Goal: Information Seeking & Learning: Learn about a topic

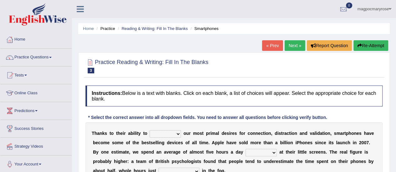
scroll to position [13, 0]
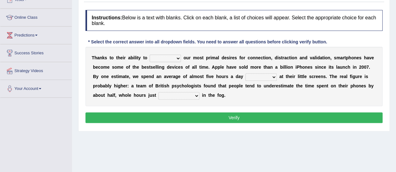
drag, startPoint x: 0, startPoint y: 0, endPoint x: 391, endPoint y: 70, distance: 396.8
click at [391, 70] on html "Toggle navigation Home Practice Questions Speaking Practice Read Aloud Repeat S…" at bounding box center [198, 10] width 396 height 172
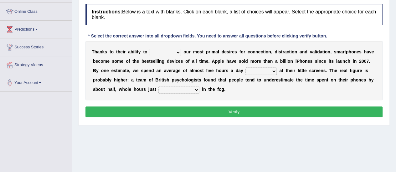
click at [154, 51] on select "hijack describe sharpen conserve" at bounding box center [165, 53] width 31 height 8
select select "sharpen"
click at [150, 49] on select "hijack describe sharpen conserve" at bounding box center [165, 53] width 31 height 8
click at [257, 68] on select "watching waggling snoring staring" at bounding box center [260, 72] width 31 height 8
click at [245, 68] on select "watching waggling snoring staring" at bounding box center [260, 72] width 31 height 8
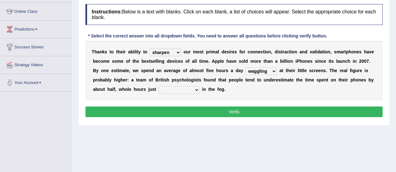
click at [261, 68] on select "watching waggling snoring staring" at bounding box center [260, 72] width 31 height 8
select select "watching"
click at [245, 68] on select "watching waggling snoring staring" at bounding box center [260, 72] width 31 height 8
click at [192, 90] on select "has evaporated evaporating evaporate evaporates" at bounding box center [178, 90] width 41 height 8
select select "evaporates"
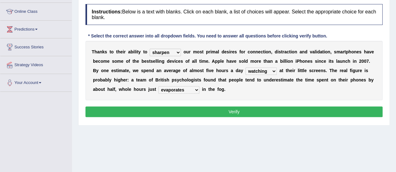
click at [158, 86] on select "has evaporated evaporating evaporate evaporates" at bounding box center [178, 90] width 41 height 8
click at [182, 110] on button "Verify" at bounding box center [233, 112] width 297 height 11
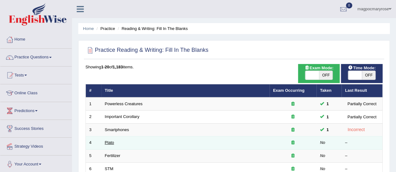
click at [111, 143] on link "Plato" at bounding box center [109, 143] width 9 height 5
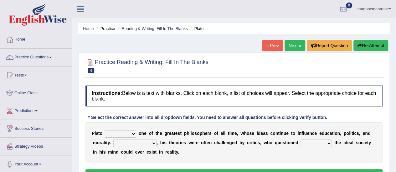
scroll to position [83, 0]
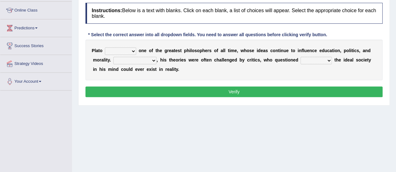
click at [131, 50] on select "keeps comes claims remains" at bounding box center [120, 52] width 31 height 8
select select "remains"
click at [105, 48] on select "keeps comes claims remains" at bounding box center [120, 52] width 31 height 8
click at [136, 59] on select "Notwithstanding So However Whatever" at bounding box center [134, 61] width 43 height 8
select select "However"
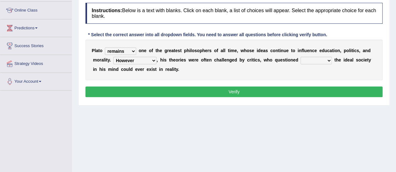
click at [113, 57] on select "Notwithstanding So However Whatever" at bounding box center [134, 61] width 43 height 8
click at [308, 59] on select "which what that whether" at bounding box center [315, 61] width 31 height 8
select select "that"
click at [300, 57] on select "which what that whether" at bounding box center [315, 61] width 31 height 8
click at [282, 85] on div "Instructions: Below is a text with blanks. Click on each blank, a list of choic…" at bounding box center [234, 51] width 300 height 103
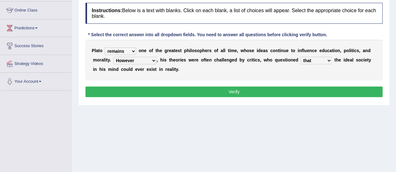
click at [281, 89] on button "Verify" at bounding box center [233, 92] width 297 height 11
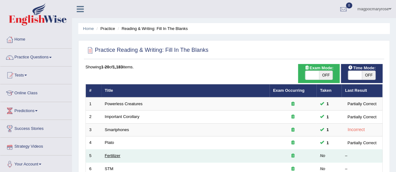
click at [106, 156] on link "Fertilizer" at bounding box center [113, 156] width 16 height 5
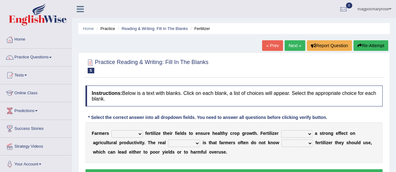
scroll to position [118, 0]
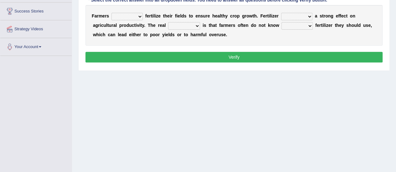
click at [137, 15] on select "must should need can" at bounding box center [126, 17] width 31 height 8
select select "must"
click at [111, 13] on select "must should need can" at bounding box center [126, 17] width 31 height 8
click at [287, 19] on select "has had have having" at bounding box center [296, 17] width 31 height 8
select select "has"
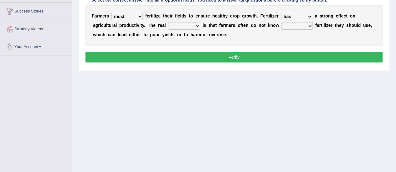
click at [281, 13] on select "has had have having" at bounding box center [296, 17] width 31 height 8
click at [192, 26] on select "problem question conclusion answer" at bounding box center [184, 26] width 32 height 8
select select "problem"
click at [168, 22] on select "problem question conclusion answer" at bounding box center [184, 26] width 32 height 8
click at [281, 24] on select "how much how many however so much" at bounding box center [296, 26] width 31 height 8
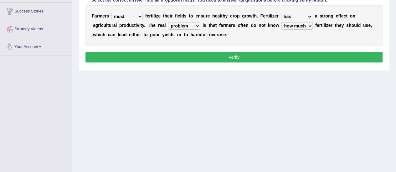
click at [281, 22] on select "how much how many however so much" at bounding box center [296, 26] width 31 height 8
click at [304, 24] on select "how much how many however so much" at bounding box center [296, 26] width 31 height 8
select select "how many"
click at [281, 22] on select "how much how many however so much" at bounding box center [296, 26] width 31 height 8
click at [269, 55] on button "Verify" at bounding box center [233, 57] width 297 height 11
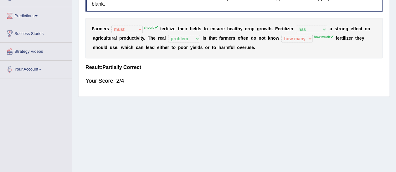
scroll to position [90, 0]
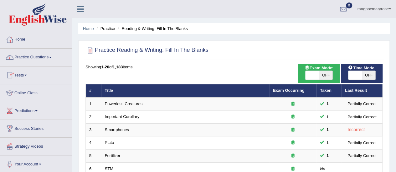
click at [25, 59] on link "Practice Questions" at bounding box center [35, 57] width 71 height 16
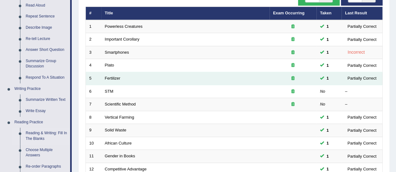
scroll to position [91, 0]
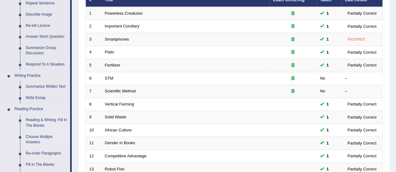
click at [31, 140] on link "Choose Multiple Answers" at bounding box center [46, 140] width 47 height 17
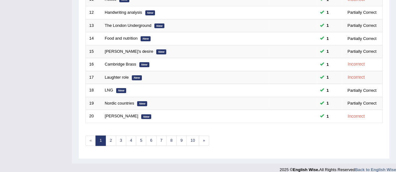
scroll to position [239, 0]
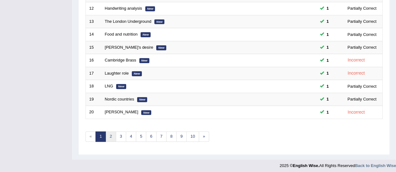
click at [111, 137] on link "2" at bounding box center [110, 137] width 10 height 10
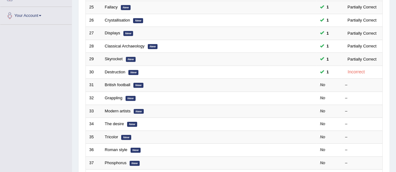
scroll to position [151, 0]
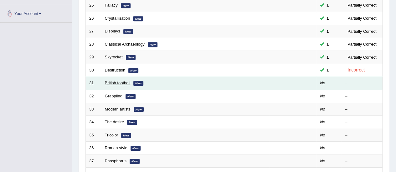
click at [108, 83] on link "British football" at bounding box center [118, 83] width 26 height 5
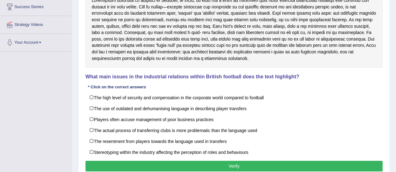
scroll to position [126, 0]
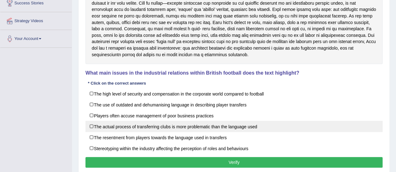
click at [99, 128] on label "The actual process of transferring clubs is more problematic than the language …" at bounding box center [233, 126] width 297 height 11
checkbox input "true"
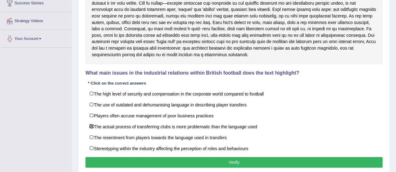
click at [112, 158] on button "Verify" at bounding box center [233, 162] width 297 height 11
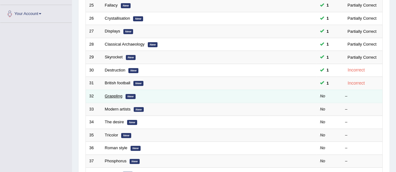
click at [113, 94] on link "Grappling" at bounding box center [114, 96] width 18 height 5
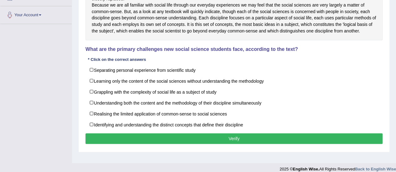
scroll to position [154, 0]
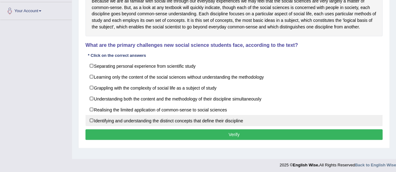
click at [93, 125] on label "Identifying and understanding the distinct concepts that define their discipline" at bounding box center [233, 120] width 297 height 11
checkbox input "true"
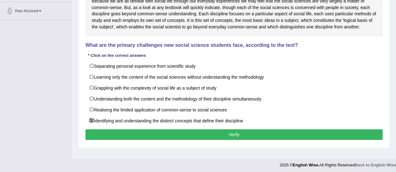
click at [99, 137] on button "Verify" at bounding box center [233, 135] width 297 height 11
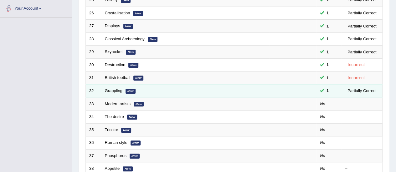
scroll to position [151, 0]
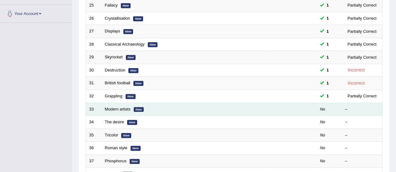
click at [120, 110] on td "Modern artists New" at bounding box center [185, 109] width 168 height 13
click at [120, 109] on link "Modern artists" at bounding box center [118, 109] width 26 height 5
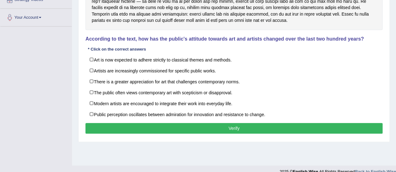
scroll to position [149, 0]
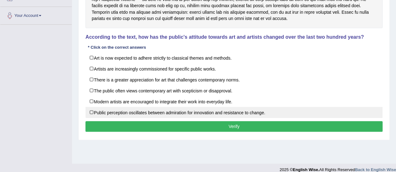
click at [93, 113] on label "Public perception oscillates between admiration for innovation and resistance t…" at bounding box center [233, 112] width 297 height 11
checkbox input "true"
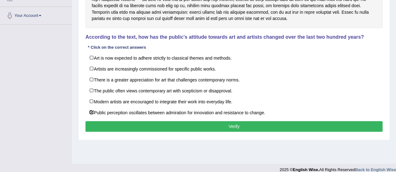
click at [101, 122] on button "Verify" at bounding box center [233, 126] width 297 height 11
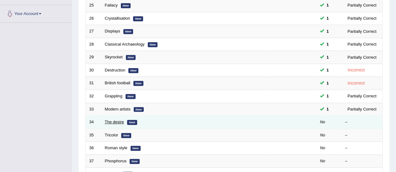
click at [118, 120] on link "The desire" at bounding box center [114, 122] width 19 height 5
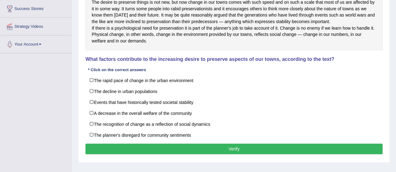
scroll to position [125, 0]
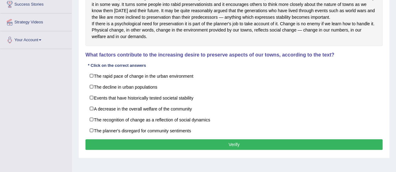
drag, startPoint x: 0, startPoint y: 0, endPoint x: 400, endPoint y: 112, distance: 415.7
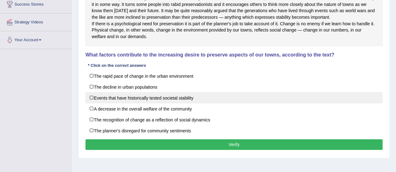
click at [94, 103] on label "Events that have historically tested societal stability" at bounding box center [233, 97] width 297 height 11
checkbox input "true"
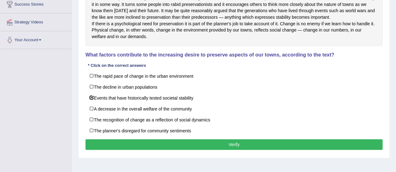
click at [132, 146] on button "Verify" at bounding box center [233, 145] width 297 height 11
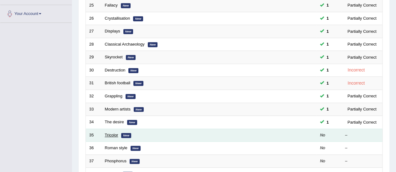
click at [110, 134] on link "Tricolor" at bounding box center [111, 135] width 13 height 5
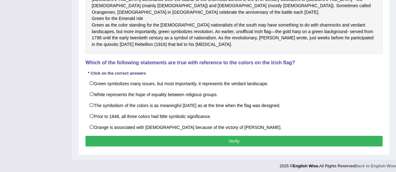
scroll to position [221, 0]
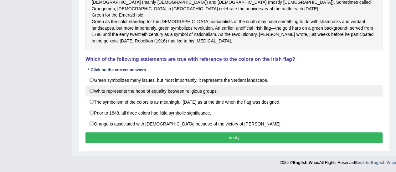
click at [95, 91] on label "White represents the hope of equality between religious groups." at bounding box center [233, 90] width 297 height 11
checkbox input "true"
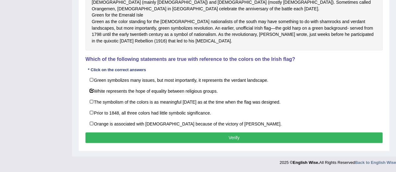
drag, startPoint x: 393, startPoint y: 113, endPoint x: 388, endPoint y: 97, distance: 16.4
click at [259, 140] on button "Verify" at bounding box center [233, 138] width 297 height 11
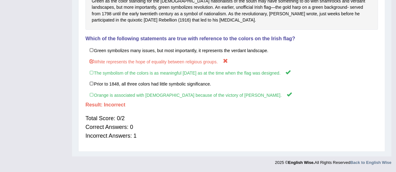
scroll to position [201, 0]
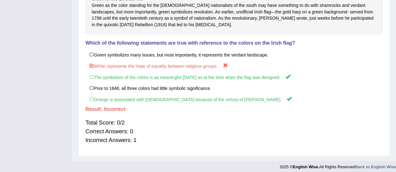
drag, startPoint x: 259, startPoint y: 140, endPoint x: 119, endPoint y: 51, distance: 166.2
click at [119, 51] on div "Instructions: Read the text and answer the question by selecting all the correc…" at bounding box center [234, 17] width 300 height 271
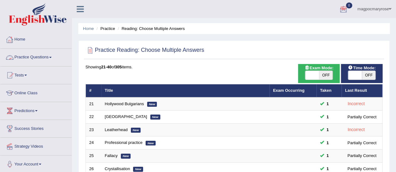
click at [29, 58] on link "Practice Questions" at bounding box center [35, 57] width 71 height 16
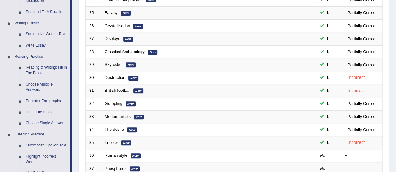
scroll to position [145, 0]
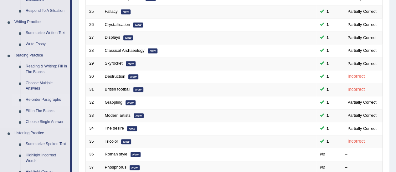
click at [43, 99] on link "Re-order Paragraphs" at bounding box center [46, 100] width 47 height 11
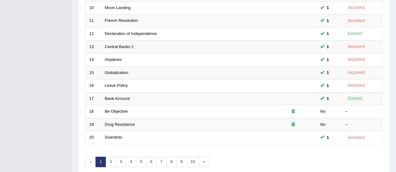
drag, startPoint x: 400, startPoint y: 37, endPoint x: 400, endPoint y: 122, distance: 84.5
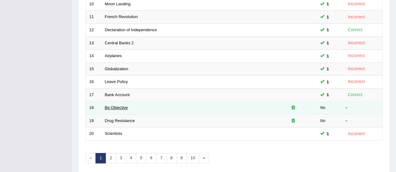
click at [117, 105] on link "Be Objective" at bounding box center [116, 107] width 23 height 5
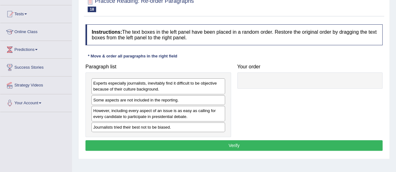
scroll to position [67, 0]
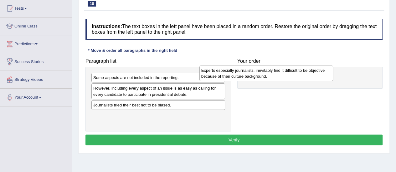
drag, startPoint x: 169, startPoint y: 81, endPoint x: 279, endPoint y: 74, distance: 110.7
click at [279, 74] on div "Experts especially journalists, inevitably find it difficult to be objective be…" at bounding box center [266, 74] width 134 height 16
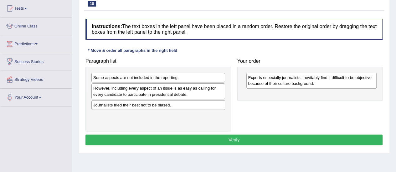
click at [164, 107] on div "Journalists tried their best not to be biased." at bounding box center [158, 105] width 134 height 10
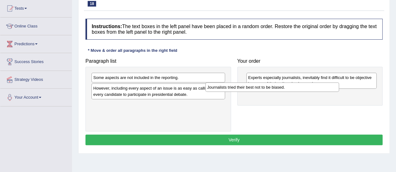
drag, startPoint x: 164, startPoint y: 107, endPoint x: 278, endPoint y: 90, distance: 115.2
click at [278, 90] on div "Journalists tried their best not to be biased." at bounding box center [272, 87] width 134 height 9
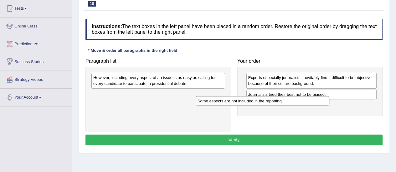
drag, startPoint x: 184, startPoint y: 77, endPoint x: 288, endPoint y: 100, distance: 106.8
click at [288, 100] on div "Some aspects are not included in the reporting." at bounding box center [263, 100] width 134 height 9
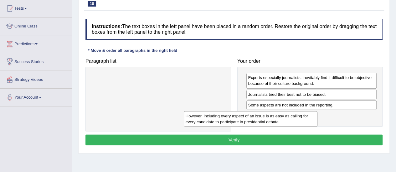
drag, startPoint x: 203, startPoint y: 78, endPoint x: 295, endPoint y: 117, distance: 100.0
click at [295, 117] on div "However, including every aspect of an issue is as easy as calling for every can…" at bounding box center [251, 119] width 134 height 16
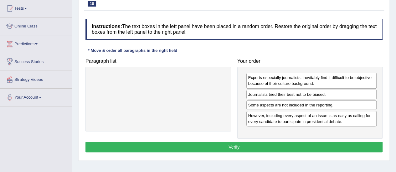
click at [230, 145] on button "Verify" at bounding box center [233, 147] width 297 height 11
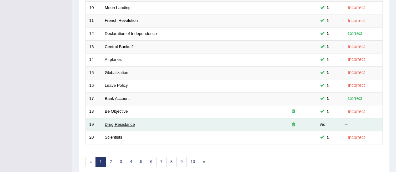
click at [128, 122] on link "Drug Resistance" at bounding box center [120, 124] width 30 height 5
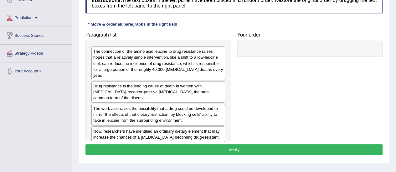
scroll to position [110, 0]
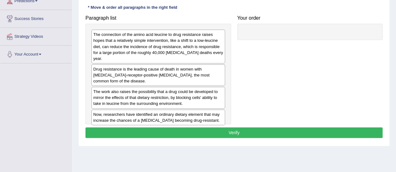
drag, startPoint x: 0, startPoint y: 0, endPoint x: 400, endPoint y: 131, distance: 421.0
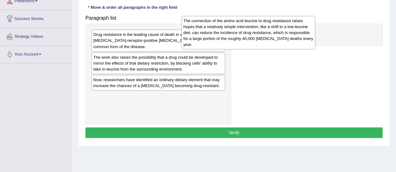
drag, startPoint x: 179, startPoint y: 52, endPoint x: 280, endPoint y: 40, distance: 101.5
click at [280, 40] on div "The connection of the amino acid leucine to drug resistance raises hopes that a…" at bounding box center [249, 32] width 134 height 33
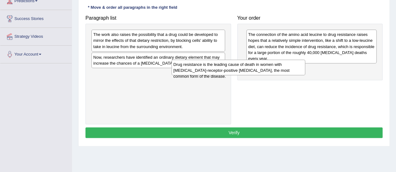
drag, startPoint x: 198, startPoint y: 37, endPoint x: 280, endPoint y: 67, distance: 86.5
click at [280, 67] on div "Drug resistance is the leading cause of death in women with estrogen-receptor-p…" at bounding box center [238, 68] width 134 height 16
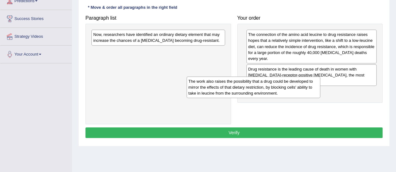
drag, startPoint x: 213, startPoint y: 39, endPoint x: 310, endPoint y: 85, distance: 107.2
click at [310, 85] on div "The work also raises the possibility that a drug could be developed to mirror t…" at bounding box center [254, 88] width 134 height 22
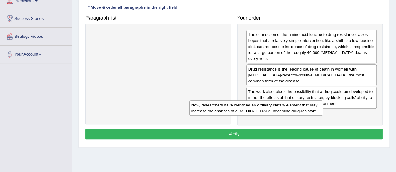
drag, startPoint x: 191, startPoint y: 38, endPoint x: 289, endPoint y: 109, distance: 120.6
click at [289, 109] on div "Now, researchers have identified an ordinary dietary element that may increase …" at bounding box center [256, 108] width 134 height 16
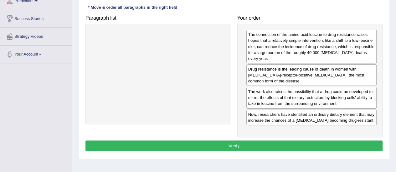
click at [241, 144] on button "Verify" at bounding box center [233, 146] width 297 height 11
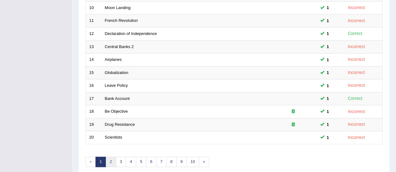
click at [112, 159] on link "2" at bounding box center [110, 162] width 10 height 10
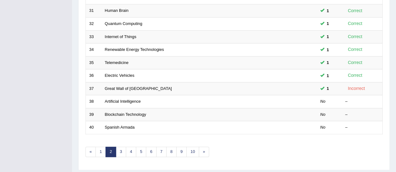
scroll to position [228, 0]
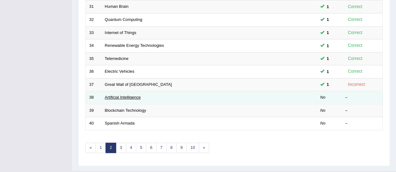
click at [127, 96] on link "Artificial Intelligence" at bounding box center [123, 97] width 36 height 5
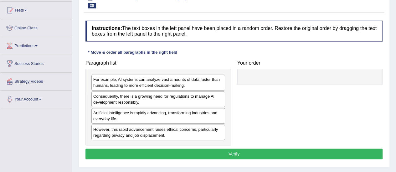
scroll to position [66, 0]
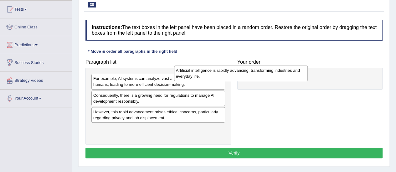
drag, startPoint x: 205, startPoint y: 115, endPoint x: 297, endPoint y: 70, distance: 101.9
click at [297, 70] on div "Artificial intelligence is rapidly advancing, transforming industries and every…" at bounding box center [241, 74] width 134 height 16
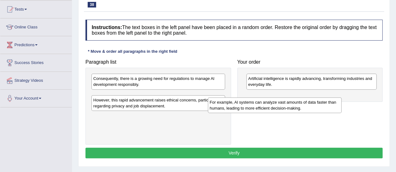
drag, startPoint x: 156, startPoint y: 84, endPoint x: 279, endPoint y: 105, distance: 125.3
click at [279, 105] on div "For example, Al systems can analyze vast amounts of data faster than humans, le…" at bounding box center [275, 106] width 134 height 16
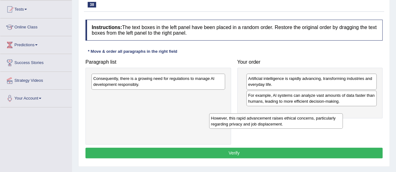
drag, startPoint x: 184, startPoint y: 98, endPoint x: 312, endPoint y: 116, distance: 129.6
click at [312, 116] on div "However, this rapid advancement raises ethical concerns, particularly regarding…" at bounding box center [276, 122] width 134 height 16
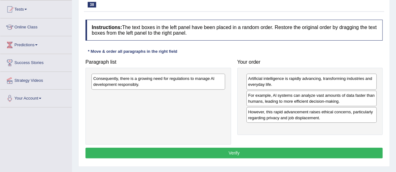
click at [205, 83] on div "Consequently, there is a growing need for regulations to manage Al development …" at bounding box center [158, 82] width 134 height 16
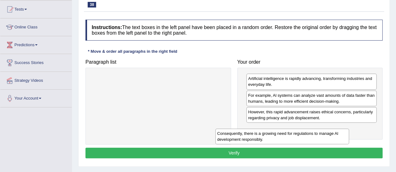
drag, startPoint x: 205, startPoint y: 83, endPoint x: 329, endPoint y: 137, distance: 135.5
click at [329, 137] on div "Consequently, there is a growing need for regulations to manage Al development …" at bounding box center [282, 137] width 134 height 16
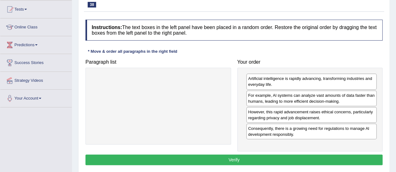
click at [238, 155] on button "Verify" at bounding box center [233, 160] width 297 height 11
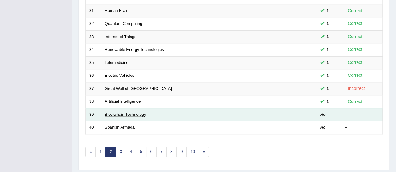
click at [111, 112] on link "Blockchain Technology" at bounding box center [125, 114] width 41 height 5
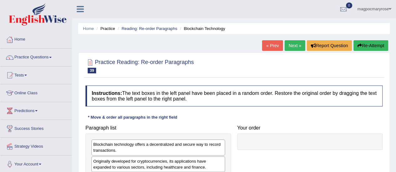
scroll to position [93, 0]
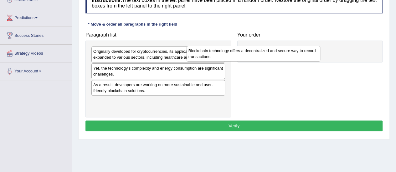
drag, startPoint x: 202, startPoint y: 61, endPoint x: 298, endPoint y: 60, distance: 96.1
click at [298, 60] on div "Blockchain technology offers a decentralized and secure way to record transacti…" at bounding box center [254, 54] width 134 height 16
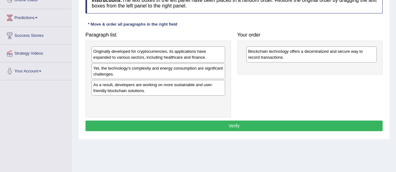
drag, startPoint x: 175, startPoint y: 62, endPoint x: 314, endPoint y: 74, distance: 139.5
click at [314, 74] on div "Paragraph list Originally developed for cryptocurrencies, its applications have…" at bounding box center [233, 73] width 303 height 89
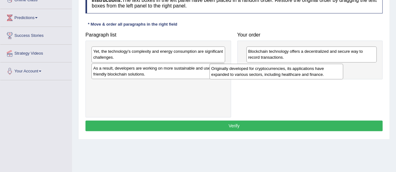
drag, startPoint x: 210, startPoint y: 57, endPoint x: 325, endPoint y: 67, distance: 115.0
click at [325, 67] on div "Originally developed for cryptocurrencies, its applications have expanded to va…" at bounding box center [276, 72] width 134 height 16
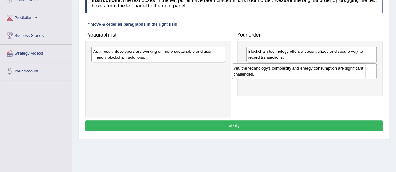
drag, startPoint x: 209, startPoint y: 57, endPoint x: 353, endPoint y: 79, distance: 145.6
click at [353, 79] on div "Yet, the technology's complexity and energy consumption are significant challen…" at bounding box center [299, 72] width 134 height 16
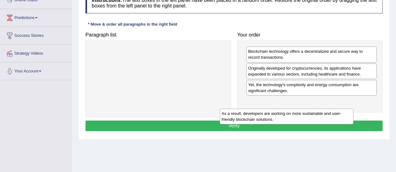
drag, startPoint x: 203, startPoint y: 55, endPoint x: 335, endPoint y: 115, distance: 144.5
click at [335, 115] on div "As a result, developers are working on more sustainable and user-friendly block…" at bounding box center [287, 117] width 134 height 16
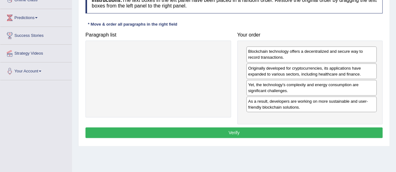
click at [250, 131] on button "Verify" at bounding box center [233, 133] width 297 height 11
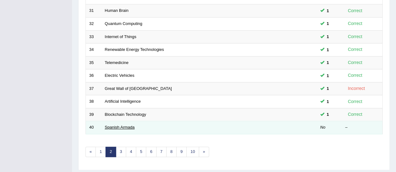
click at [126, 125] on link "Spanish Armada" at bounding box center [120, 127] width 30 height 5
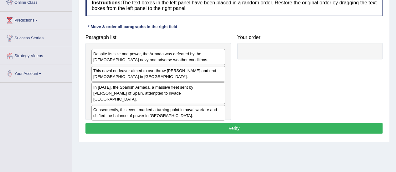
scroll to position [81, 0]
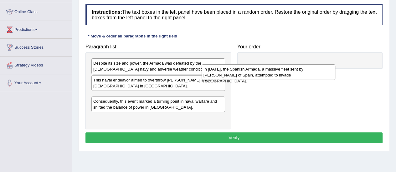
drag, startPoint x: 178, startPoint y: 100, endPoint x: 288, endPoint y: 73, distance: 113.8
click at [288, 73] on div "In 1588, the Spanish Armada, a massive fleet sent by King Philip II of Spain, a…" at bounding box center [269, 72] width 134 height 16
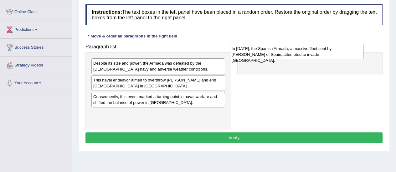
drag, startPoint x: 168, startPoint y: 105, endPoint x: 308, endPoint y: 58, distance: 147.5
click at [308, 58] on div "In 1588, the Spanish Armada, a massive fleet sent by King Philip II of Spain, a…" at bounding box center [297, 52] width 134 height 16
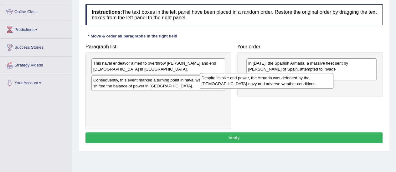
drag, startPoint x: 187, startPoint y: 64, endPoint x: 296, endPoint y: 79, distance: 110.5
click at [296, 79] on div "Despite its size and power, the Armada was defeated by the English navy and adv…" at bounding box center [267, 81] width 134 height 16
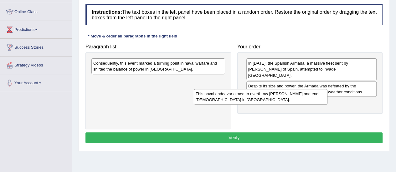
drag, startPoint x: 177, startPoint y: 72, endPoint x: 279, endPoint y: 94, distance: 103.7
click at [279, 94] on div "This naval endeavor aimed to overthrow Queen Elizabeth I and end Protestantism …" at bounding box center [261, 97] width 134 height 16
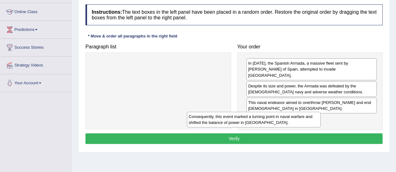
drag, startPoint x: 209, startPoint y: 69, endPoint x: 317, endPoint y: 123, distance: 120.5
click at [317, 123] on div "Consequently, this event marked a turning point in naval warfare and shifted th…" at bounding box center [254, 120] width 134 height 16
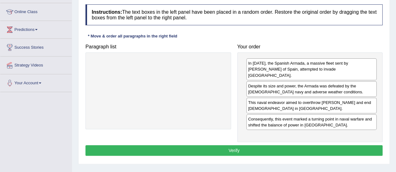
click at [317, 123] on div "In 1588, the Spanish Armada, a massive fleet sent by King Philip II of Spain, a…" at bounding box center [310, 98] width 146 height 90
drag, startPoint x: 232, startPoint y: 113, endPoint x: 240, endPoint y: 142, distance: 30.1
click at [240, 142] on div "Instructions: The text boxes in the left panel have been placed in a random ord…" at bounding box center [234, 81] width 300 height 160
click at [240, 146] on button "Verify" at bounding box center [233, 151] width 297 height 11
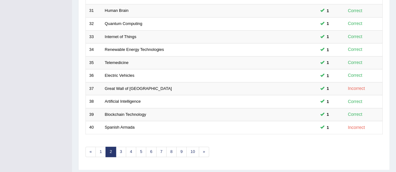
scroll to position [10, 0]
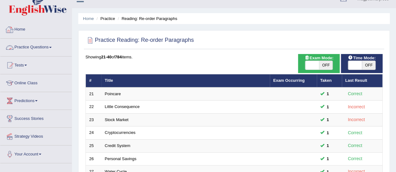
click at [32, 47] on link "Practice Questions" at bounding box center [35, 47] width 71 height 16
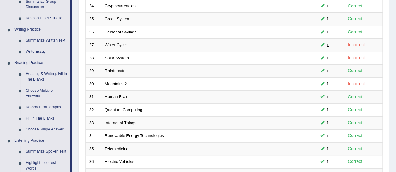
scroll to position [136, 0]
click at [44, 119] on link "Fill In The Blanks" at bounding box center [46, 119] width 47 height 11
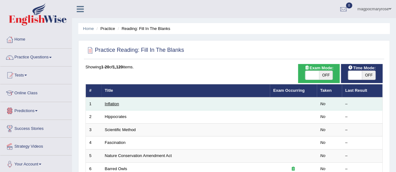
click at [115, 102] on link "Inflation" at bounding box center [112, 104] width 14 height 5
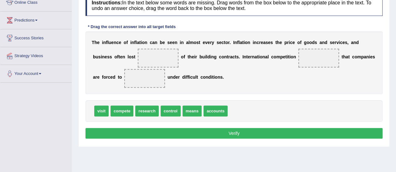
scroll to position [91, 0]
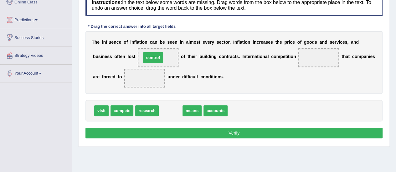
drag, startPoint x: 171, startPoint y: 110, endPoint x: 153, endPoint y: 56, distance: 56.3
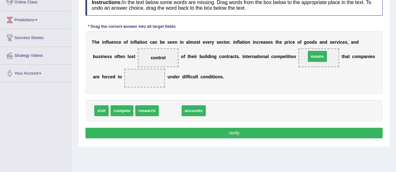
drag, startPoint x: 170, startPoint y: 111, endPoint x: 317, endPoint y: 57, distance: 156.6
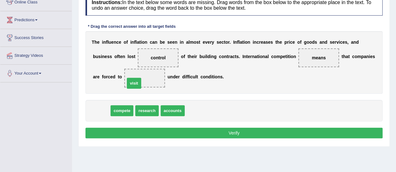
drag, startPoint x: 104, startPoint y: 109, endPoint x: 142, endPoint y: 76, distance: 50.4
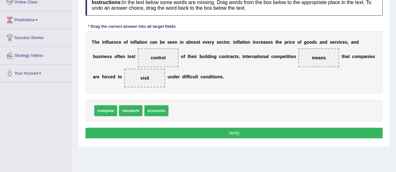
click at [155, 128] on button "Verify" at bounding box center [233, 133] width 297 height 11
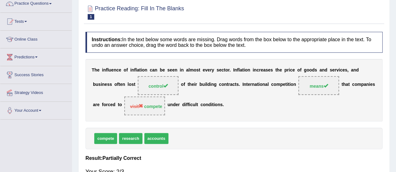
scroll to position [0, 0]
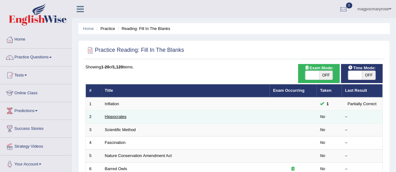
click at [116, 117] on link "Hippocrates" at bounding box center [116, 117] width 22 height 5
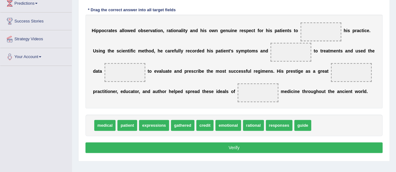
scroll to position [109, 0]
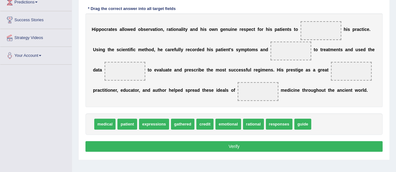
drag, startPoint x: 0, startPoint y: 0, endPoint x: 392, endPoint y: 128, distance: 412.1
drag, startPoint x: 108, startPoint y: 123, endPoint x: 328, endPoint y: 27, distance: 239.7
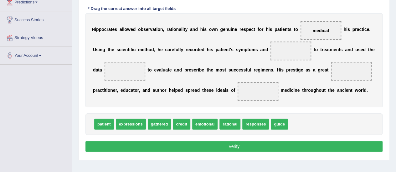
drag, startPoint x: 328, startPoint y: 27, endPoint x: 340, endPoint y: 67, distance: 42.1
click at [340, 67] on div "H i p p o c r a t e s a l l o w e d o b s e r v a t i o n , r a t i o n a l i t…" at bounding box center [233, 60] width 297 height 94
drag, startPoint x: 322, startPoint y: 30, endPoint x: 323, endPoint y: 124, distance: 93.6
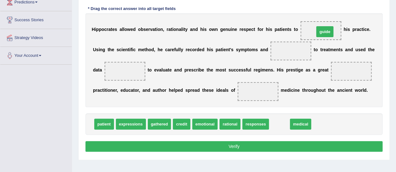
drag, startPoint x: 282, startPoint y: 124, endPoint x: 327, endPoint y: 31, distance: 103.2
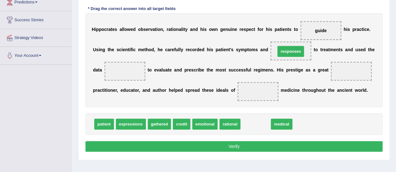
drag, startPoint x: 252, startPoint y: 123, endPoint x: 287, endPoint y: 50, distance: 81.2
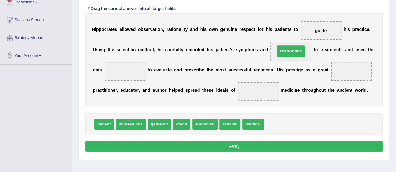
click at [287, 50] on span "responses" at bounding box center [291, 50] width 28 height 11
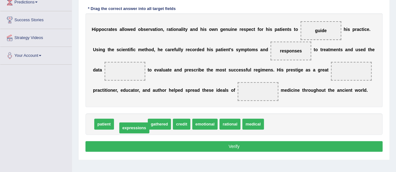
drag, startPoint x: 138, startPoint y: 125, endPoint x: 142, endPoint y: 128, distance: 5.1
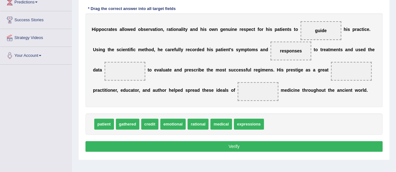
click at [132, 125] on span "gathered" at bounding box center [127, 124] width 23 height 11
drag, startPoint x: 132, startPoint y: 125, endPoint x: 133, endPoint y: 71, distance: 54.5
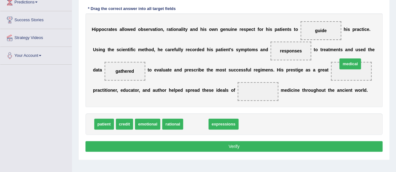
drag, startPoint x: 196, startPoint y: 125, endPoint x: 350, endPoint y: 67, distance: 164.9
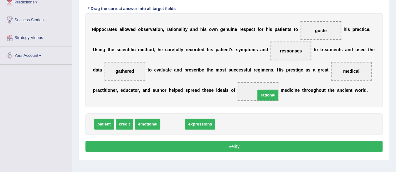
drag, startPoint x: 175, startPoint y: 122, endPoint x: 275, endPoint y: 93, distance: 104.3
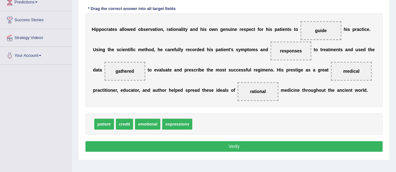
click at [209, 145] on button "Verify" at bounding box center [233, 146] width 297 height 11
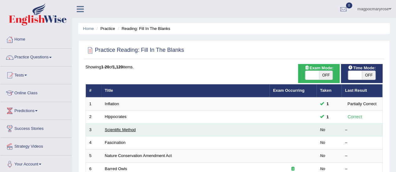
click at [116, 128] on link "Scientific Method" at bounding box center [120, 130] width 31 height 5
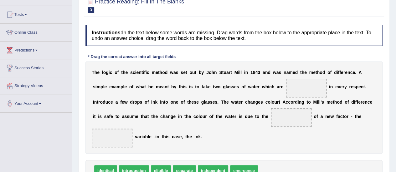
scroll to position [75, 0]
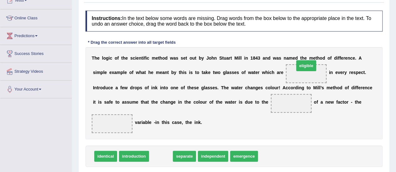
drag, startPoint x: 160, startPoint y: 156, endPoint x: 305, endPoint y: 67, distance: 170.0
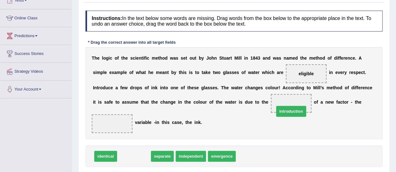
drag, startPoint x: 131, startPoint y: 158, endPoint x: 288, endPoint y: 113, distance: 163.4
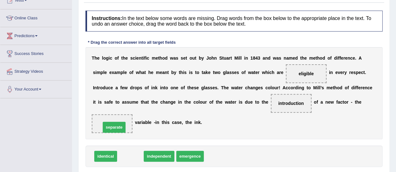
drag, startPoint x: 133, startPoint y: 154, endPoint x: 116, endPoint y: 125, distance: 33.9
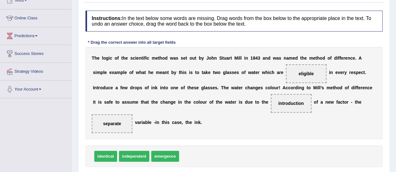
scroll to position [156, 0]
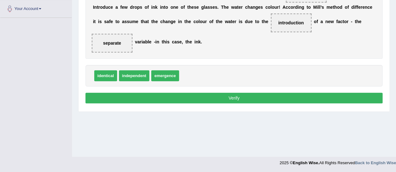
click at [238, 94] on button "Verify" at bounding box center [233, 98] width 297 height 11
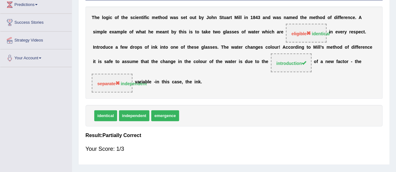
scroll to position [100, 0]
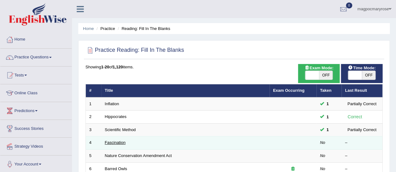
click at [108, 143] on link "Fascination" at bounding box center [115, 143] width 21 height 5
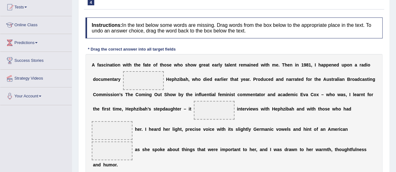
scroll to position [71, 0]
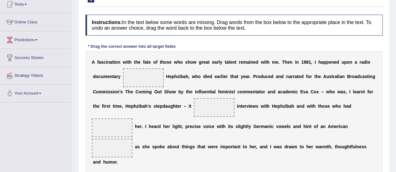
click at [156, 81] on span at bounding box center [143, 78] width 41 height 19
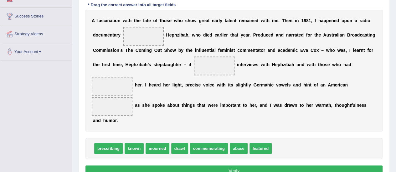
scroll to position [109, 0]
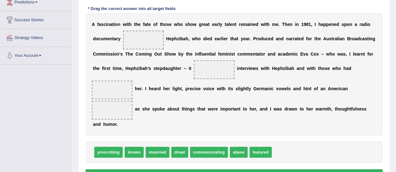
click at [264, 150] on span "featured" at bounding box center [260, 152] width 22 height 11
drag, startPoint x: 261, startPoint y: 148, endPoint x: 135, endPoint y: 37, distance: 167.8
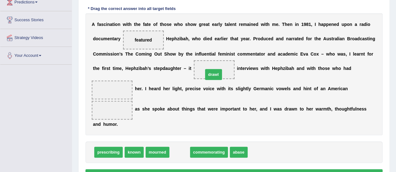
drag, startPoint x: 181, startPoint y: 150, endPoint x: 211, endPoint y: 67, distance: 87.7
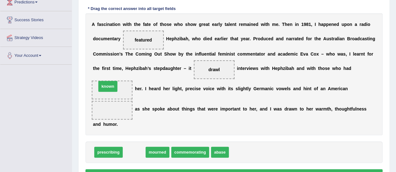
drag, startPoint x: 135, startPoint y: 151, endPoint x: 108, endPoint y: 84, distance: 71.1
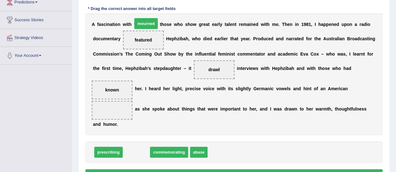
drag, startPoint x: 142, startPoint y: 150, endPoint x: 152, endPoint y: 17, distance: 133.7
click at [152, 18] on span "mourned" at bounding box center [146, 23] width 24 height 11
click at [140, 41] on span "featured" at bounding box center [143, 40] width 17 height 5
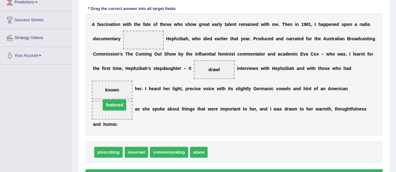
drag, startPoint x: 140, startPoint y: 41, endPoint x: 110, endPoint y: 111, distance: 76.5
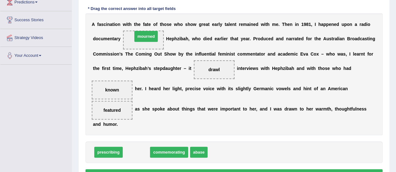
drag, startPoint x: 131, startPoint y: 150, endPoint x: 139, endPoint y: 16, distance: 134.2
click at [139, 31] on span "mourned" at bounding box center [146, 36] width 24 height 11
drag, startPoint x: 135, startPoint y: 150, endPoint x: 147, endPoint y: 42, distance: 108.7
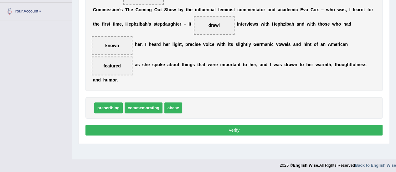
scroll to position [155, 0]
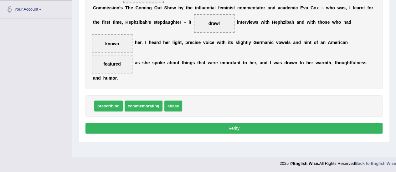
click at [250, 128] on button "Verify" at bounding box center [233, 128] width 297 height 11
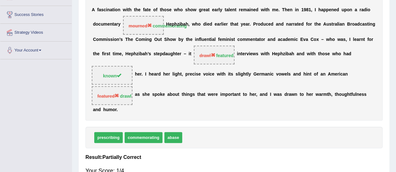
scroll to position [111, 0]
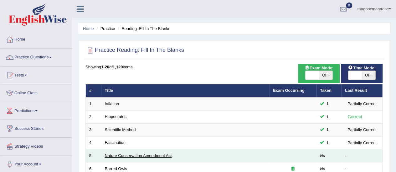
click at [121, 154] on link "Nature Conservation Amendment Act" at bounding box center [138, 156] width 67 height 5
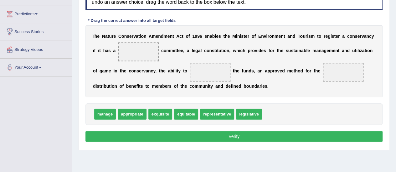
scroll to position [95, 0]
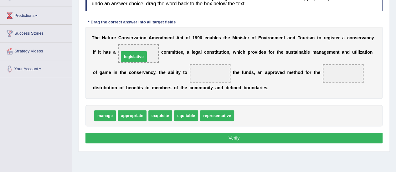
drag, startPoint x: 245, startPoint y: 117, endPoint x: 130, endPoint y: 58, distance: 129.6
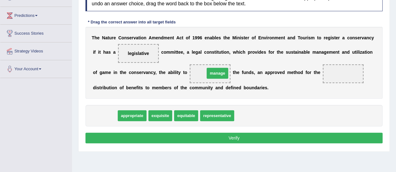
drag, startPoint x: 108, startPoint y: 113, endPoint x: 219, endPoint y: 72, distance: 118.6
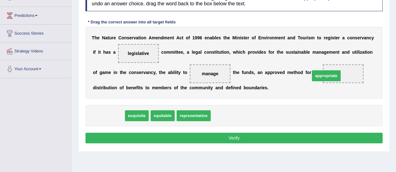
drag, startPoint x: 113, startPoint y: 118, endPoint x: 345, endPoint y: 78, distance: 234.7
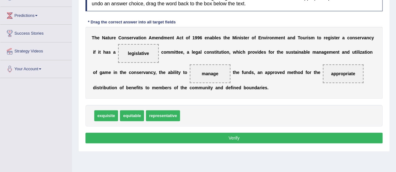
click at [222, 135] on button "Verify" at bounding box center [233, 138] width 297 height 11
